Goal: Information Seeking & Learning: Find specific fact

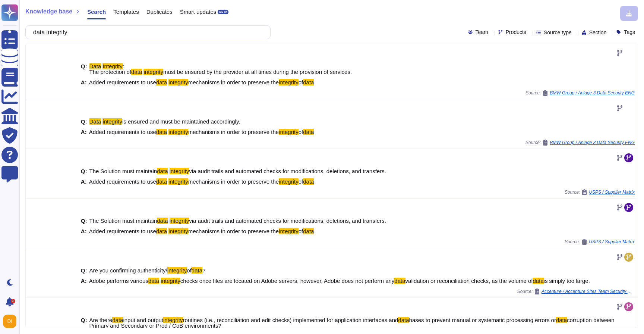
click at [186, 31] on input "data integrity" at bounding box center [145, 32] width 233 height 13
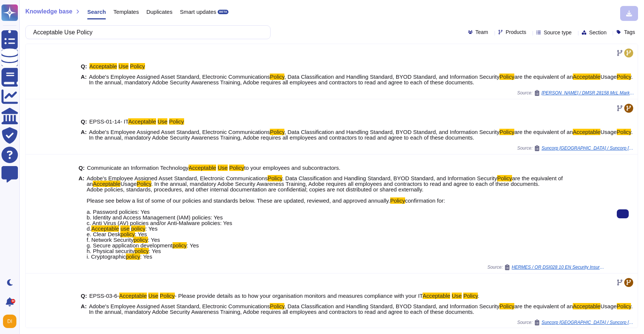
drag, startPoint x: 88, startPoint y: 179, endPoint x: 107, endPoint y: 178, distance: 18.7
click at [107, 178] on span "Adobe's Employee Assigned Asset Standard, Electronic Communications" at bounding box center [177, 178] width 181 height 6
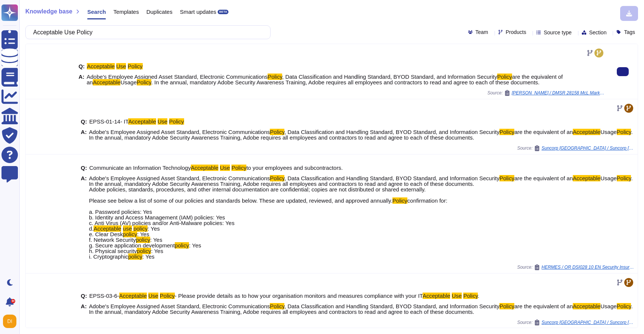
click at [251, 77] on span "Adobe's Employee Assigned Asset Standard, Electronic Communications" at bounding box center [177, 76] width 181 height 6
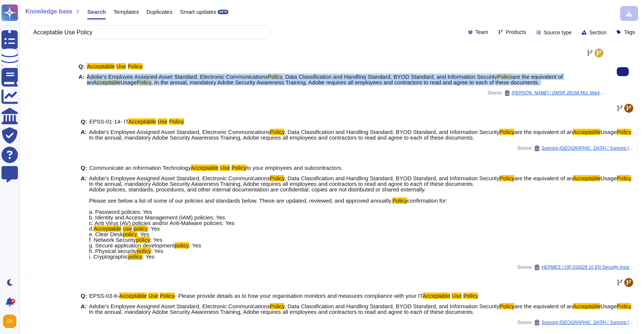
click at [251, 77] on span "Adobe's Employee Assigned Asset Standard, Electronic Communications" at bounding box center [177, 76] width 181 height 6
copy span "Adobe's Employee Assigned Asset Standard, Electronic Communications Policy , Da…"
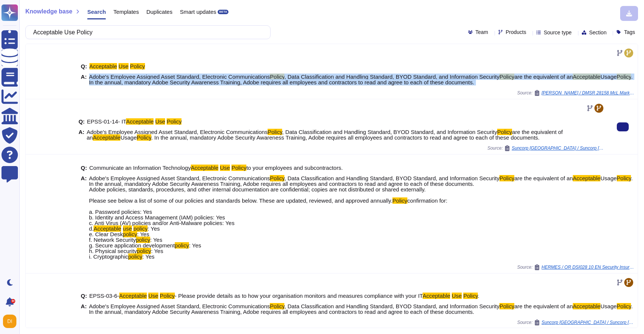
copy span "Adobe's Employee Assigned Asset Standard, Electronic Communications Policy , Da…"
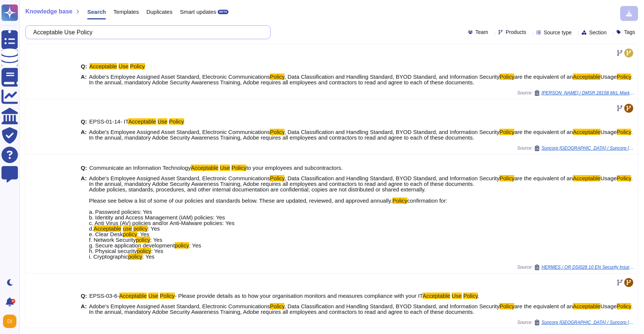
click at [168, 29] on input "Acceptable Use Policy" at bounding box center [145, 32] width 233 height 13
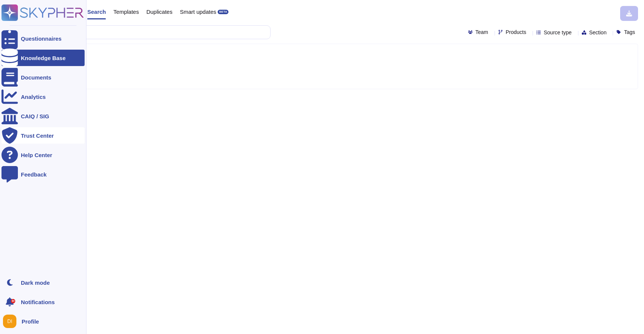
type input "asset"
